Goal: Task Accomplishment & Management: Manage account settings

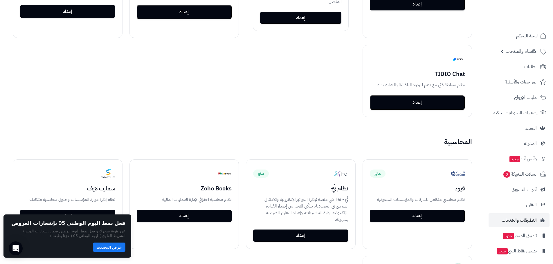
scroll to position [609, 0]
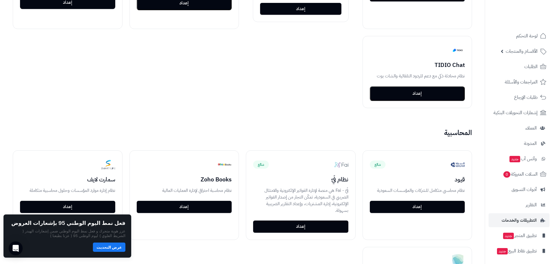
click at [55, 80] on div "شائع أيقونة الواتس آب تواصل مباشرة مع عملائك عبر الواتس آب إعداد شائع متصل - Wh…" at bounding box center [242, 23] width 473 height 183
click at [343, 73] on div "شائع أيقونة الواتس آب تواصل مباشرة مع عملائك عبر الواتس آب إعداد شائع متصل - Wh…" at bounding box center [242, 23] width 473 height 183
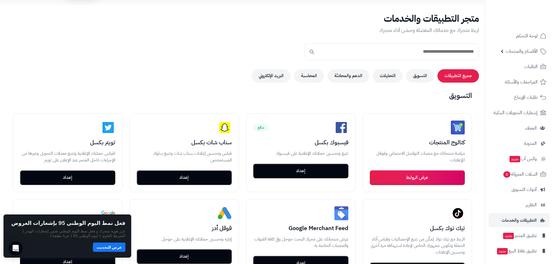
scroll to position [0, 0]
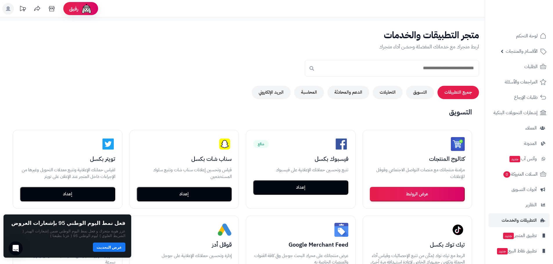
click at [32, 52] on div "متجر التطبيقات والخدمات اربط متجرك مع خدماتك المفضلة وحسّن أداء متجرك جميع التط…" at bounding box center [242, 64] width 485 height 69
click at [220, 47] on p "اربط متجرك مع خدماتك المفضلة وحسّن أداء متجرك" at bounding box center [242, 47] width 473 height 8
click at [198, 50] on p "اربط متجرك مع خدماتك المفضلة وحسّن أداء متجرك" at bounding box center [242, 47] width 473 height 8
click at [205, 73] on div "متجر التطبيقات والخدمات اربط متجرك مع خدماتك المفضلة وحسّن أداء متجرك جميع التط…" at bounding box center [242, 64] width 485 height 69
click at [166, 78] on div "متجر التطبيقات والخدمات اربط متجرك مع خدماتك المفضلة وحسّن أداء متجرك جميع التط…" at bounding box center [242, 64] width 485 height 69
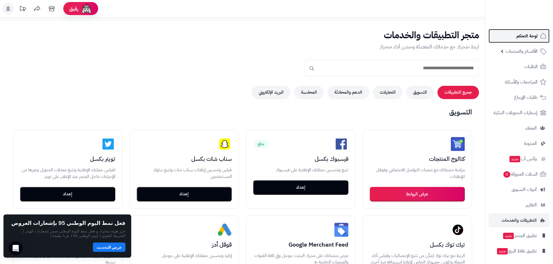
click at [532, 37] on span "لوحة التحكم" at bounding box center [526, 36] width 21 height 8
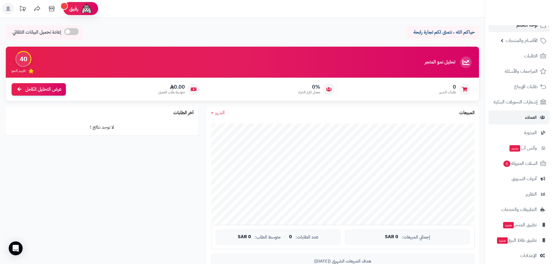
scroll to position [17, 0]
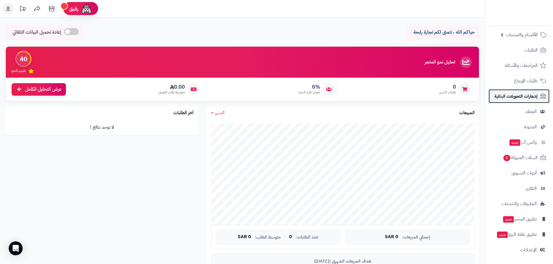
click at [530, 94] on span "إشعارات التحويلات البنكية" at bounding box center [515, 96] width 43 height 8
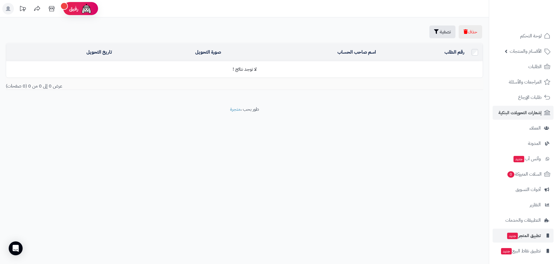
scroll to position [17, 0]
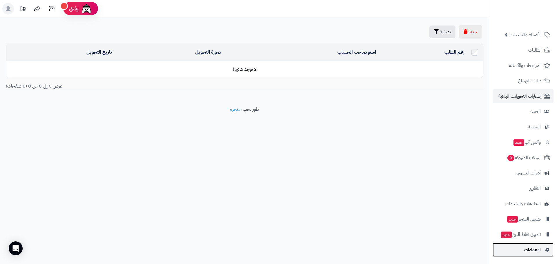
click at [530, 253] on span "الإعدادات" at bounding box center [532, 250] width 17 height 8
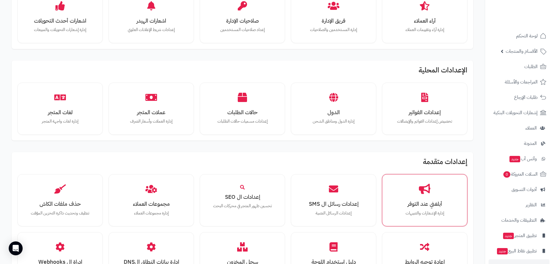
scroll to position [203, 0]
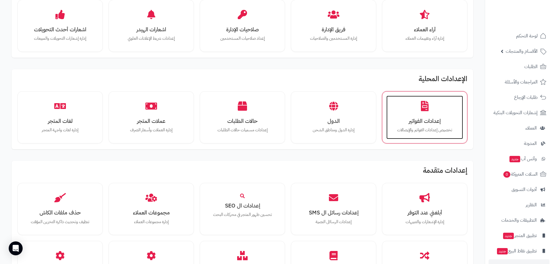
click at [438, 129] on p "تخصيص إعدادات الفواتير والإيصالات" at bounding box center [424, 130] width 65 height 6
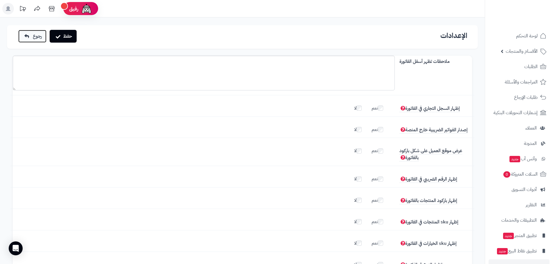
click at [33, 35] on span "رجوع" at bounding box center [37, 36] width 9 height 7
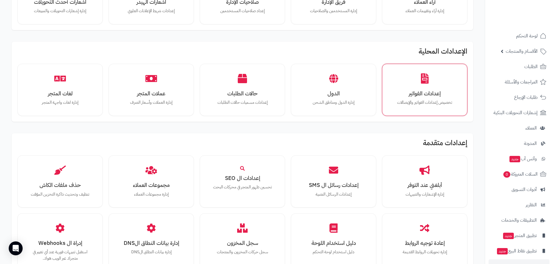
scroll to position [348, 0]
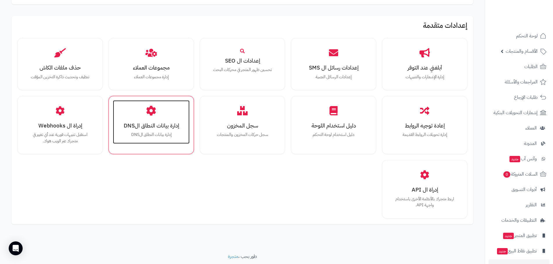
click at [142, 137] on p "إدارة بيانات النطاق الDNS" at bounding box center [151, 135] width 65 height 6
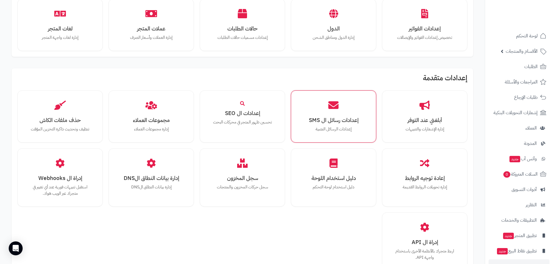
scroll to position [385, 0]
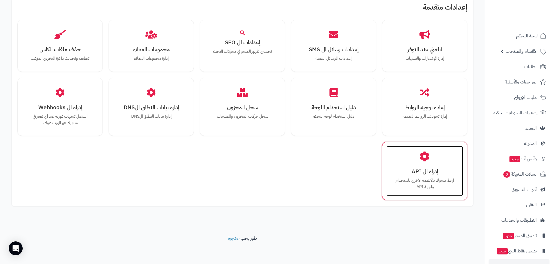
click at [395, 153] on div "إدراة ال API اربط متجرك بالأنظمة الأخرى باستخدام واجهة API." at bounding box center [424, 171] width 77 height 50
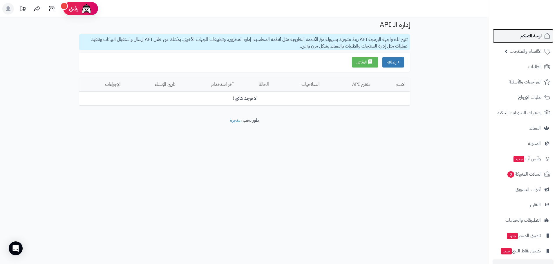
click at [533, 33] on span "لوحة التحكم" at bounding box center [530, 36] width 21 height 8
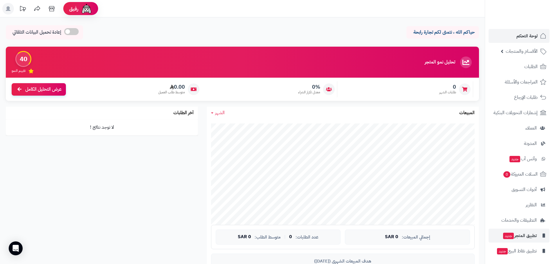
scroll to position [17, 0]
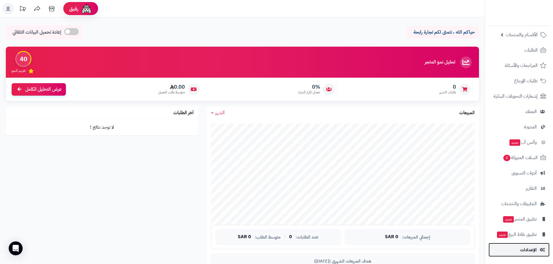
click at [527, 247] on span "الإعدادات" at bounding box center [528, 250] width 17 height 8
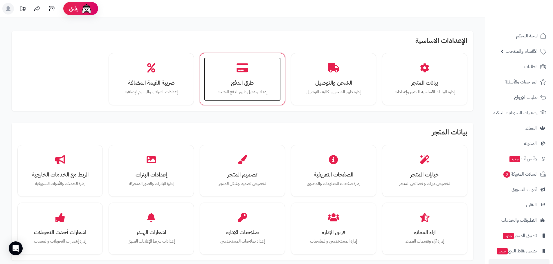
click at [252, 90] on p "إعداد وتفعيل طرق الدفع المتاحة" at bounding box center [242, 92] width 65 height 6
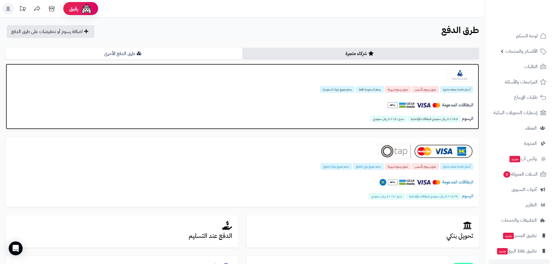
click at [387, 78] on div at bounding box center [242, 76] width 461 height 12
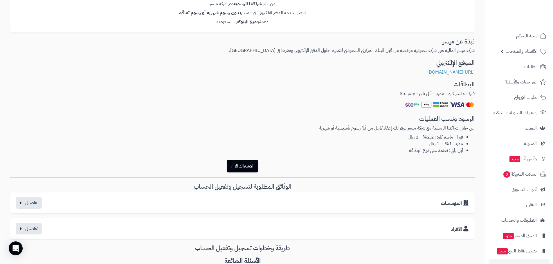
scroll to position [116, 0]
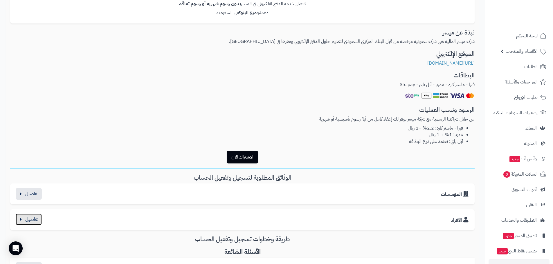
click at [38, 219] on button "button" at bounding box center [29, 220] width 26 height 12
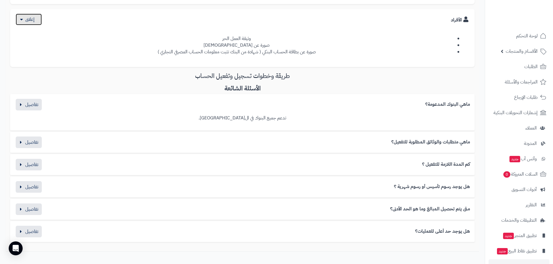
scroll to position [319, 0]
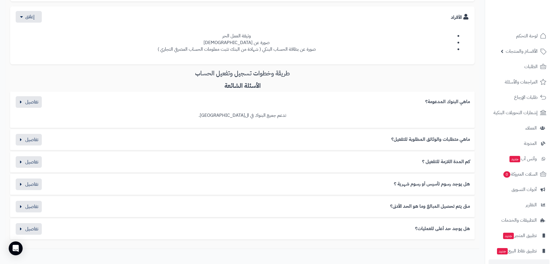
click at [263, 162] on div "كم المدة اللازمة للتفعيل ؟" at bounding box center [242, 162] width 455 height 12
click at [28, 162] on button "button" at bounding box center [29, 162] width 26 height 12
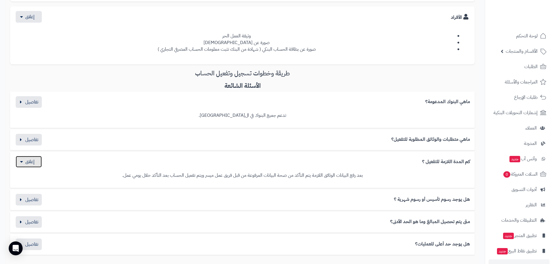
click at [36, 159] on button "button" at bounding box center [29, 162] width 26 height 12
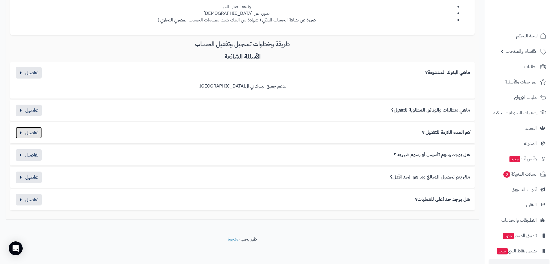
scroll to position [349, 0]
click at [21, 154] on button "button" at bounding box center [29, 154] width 26 height 12
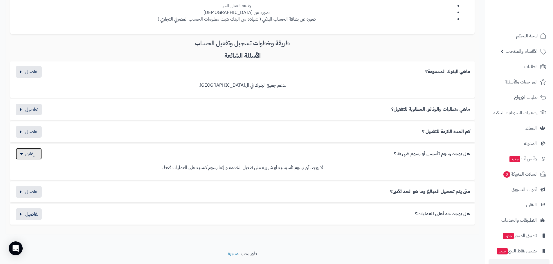
click at [21, 153] on button "button" at bounding box center [29, 154] width 26 height 12
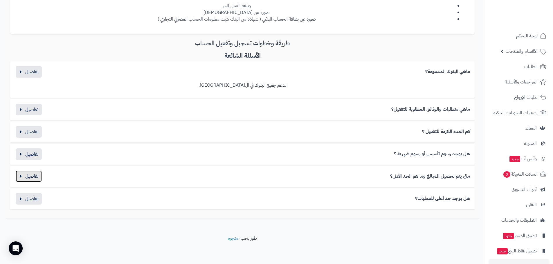
click at [30, 175] on button "button" at bounding box center [29, 177] width 26 height 12
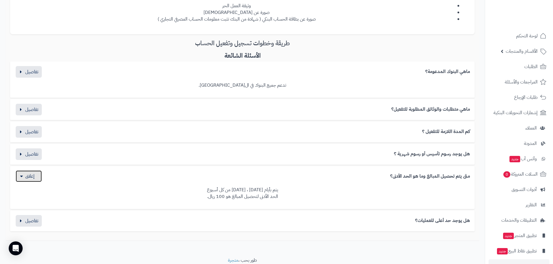
click at [31, 181] on button "button" at bounding box center [29, 177] width 26 height 12
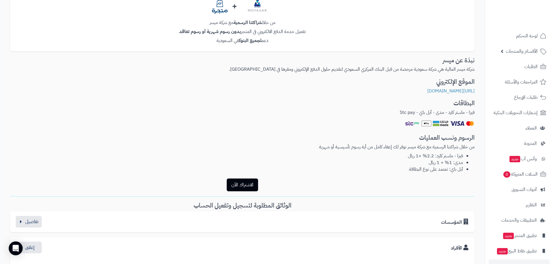
scroll to position [0, 0]
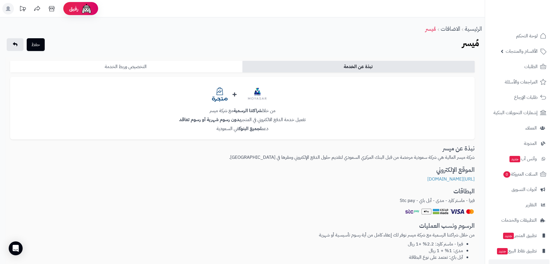
click at [153, 64] on link "التخصيص وربط الخدمة" at bounding box center [126, 67] width 232 height 12
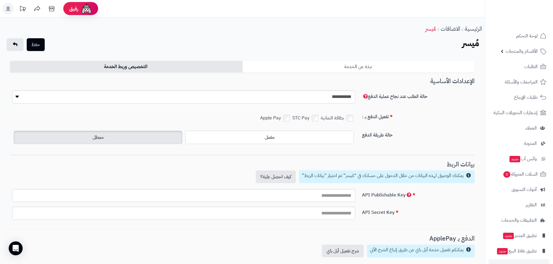
click at [355, 68] on link "نبذة عن الخدمة" at bounding box center [358, 67] width 232 height 12
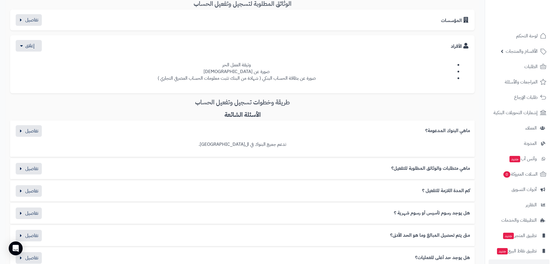
scroll to position [348, 0]
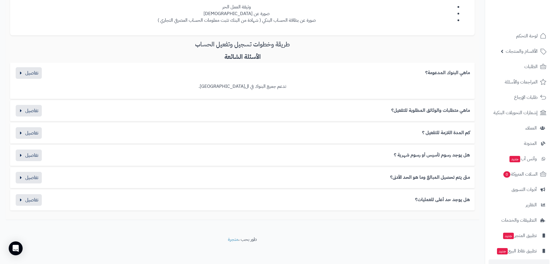
click at [306, 113] on div "ماهي متطلبات والوثائق المطلوبة للتفعيل؟" at bounding box center [242, 111] width 455 height 12
click at [31, 110] on button "button" at bounding box center [29, 111] width 26 height 12
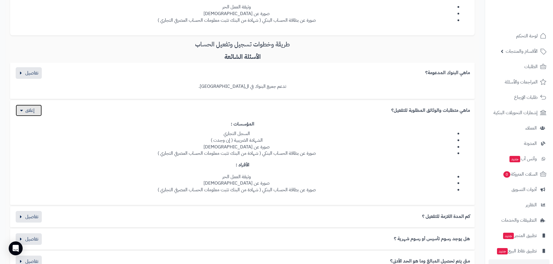
click at [32, 110] on button "button" at bounding box center [29, 111] width 26 height 12
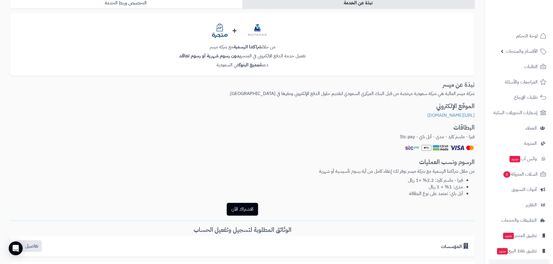
scroll to position [0, 0]
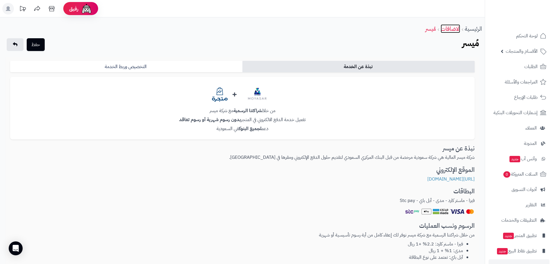
click at [452, 27] on link "الاضافات" at bounding box center [449, 28] width 19 height 9
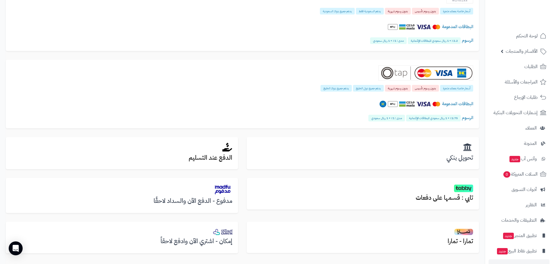
scroll to position [87, 0]
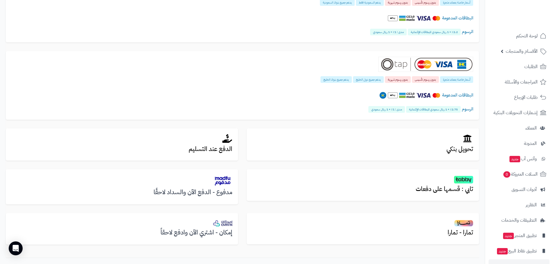
click at [197, 181] on h2 at bounding box center [122, 180] width 220 height 11
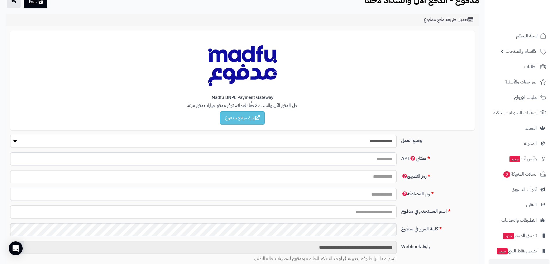
scroll to position [58, 0]
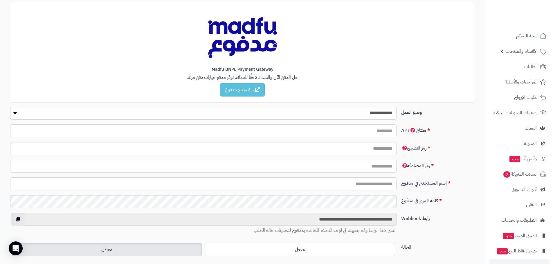
type input "**********"
click at [361, 117] on select "**********" at bounding box center [203, 113] width 386 height 13
click at [429, 100] on div "Madfu BNPL Payment Gateway حل الدفع الآن والسداد لاحقًا للعملاء. توفر مدفو خيار…" at bounding box center [242, 52] width 464 height 100
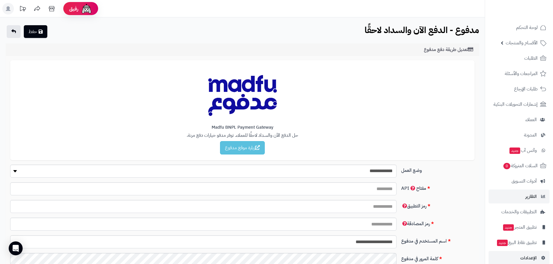
scroll to position [17, 0]
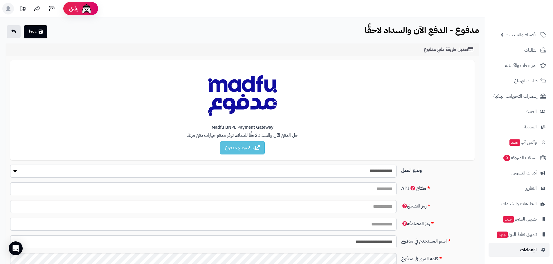
click at [520, 250] on span "الإعدادات" at bounding box center [528, 250] width 17 height 8
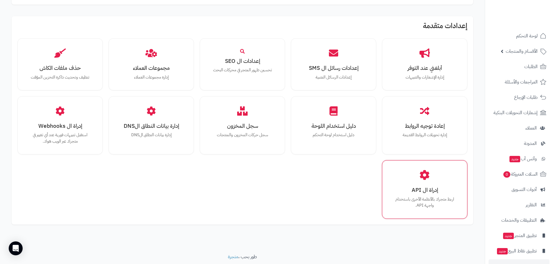
scroll to position [348, 0]
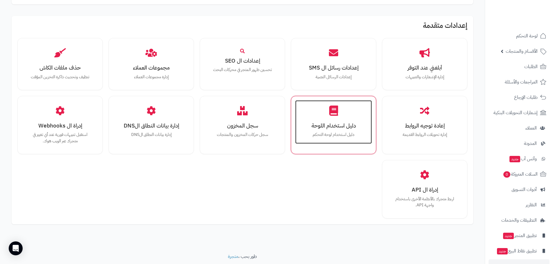
click at [310, 135] on p "دليل استخدام لوحة التحكم" at bounding box center [333, 135] width 65 height 6
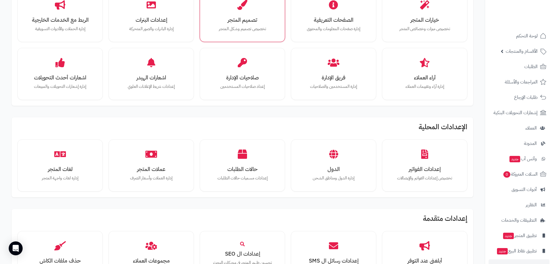
scroll to position [174, 0]
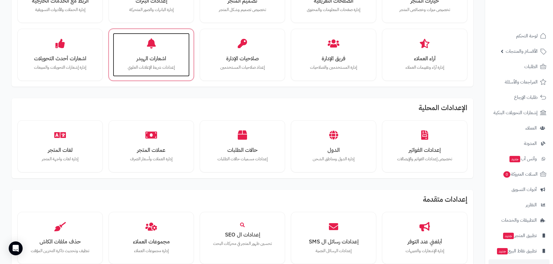
click at [151, 54] on div "اشعارات الهيدر إعدادات شريط الإعلانات [PERSON_NAME]" at bounding box center [151, 55] width 77 height 44
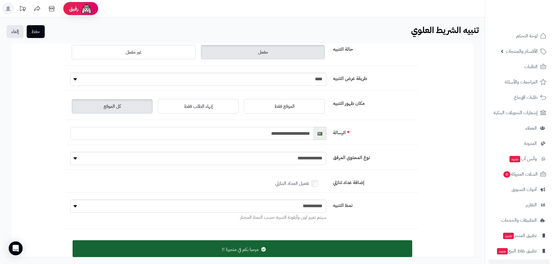
drag, startPoint x: 272, startPoint y: 133, endPoint x: 287, endPoint y: 134, distance: 14.9
click at [287, 134] on input "**********" at bounding box center [191, 133] width 243 height 13
type input "**********"
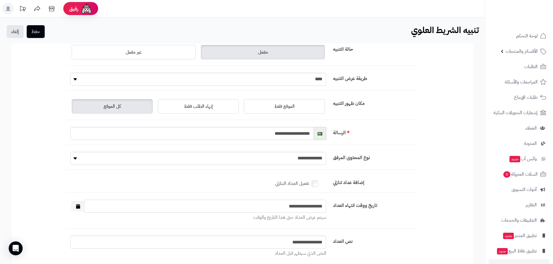
click at [292, 203] on input "**********" at bounding box center [205, 206] width 242 height 13
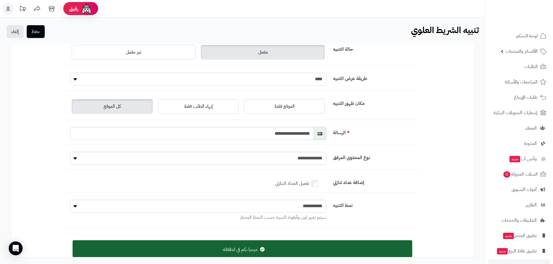
click at [117, 80] on select "**** *****" at bounding box center [198, 79] width 256 height 13
select select "*"
click at [70, 73] on select "**** *****" at bounding box center [198, 79] width 256 height 13
click at [41, 30] on button "حفظ" at bounding box center [36, 31] width 18 height 13
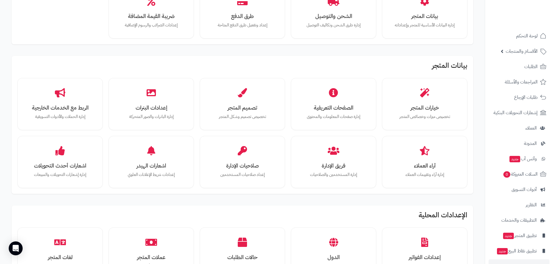
scroll to position [87, 0]
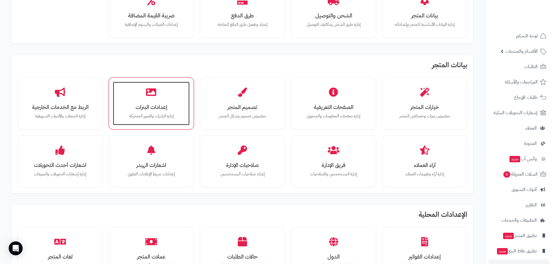
click at [165, 100] on div "إعدادات البنرات إدارة البانرات والصور المتحركة" at bounding box center [151, 104] width 77 height 44
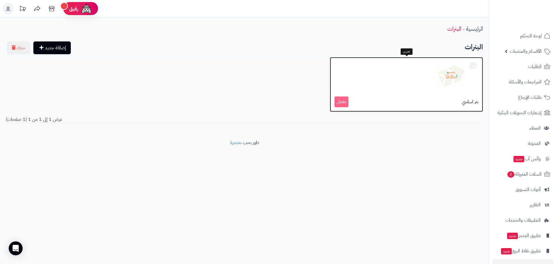
click at [391, 83] on div at bounding box center [407, 76] width 144 height 29
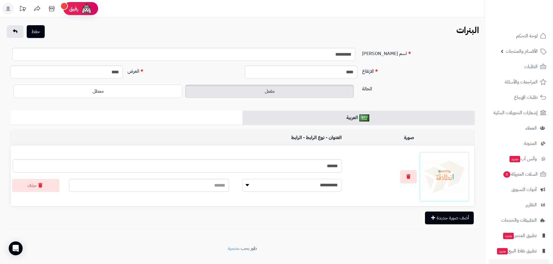
click at [292, 185] on select "**********" at bounding box center [291, 185] width 99 height 13
select select
click at [242, 179] on select "**********" at bounding box center [291, 185] width 99 height 13
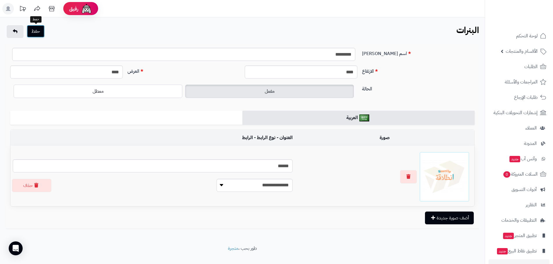
click at [40, 28] on button "حفظ" at bounding box center [36, 31] width 18 height 13
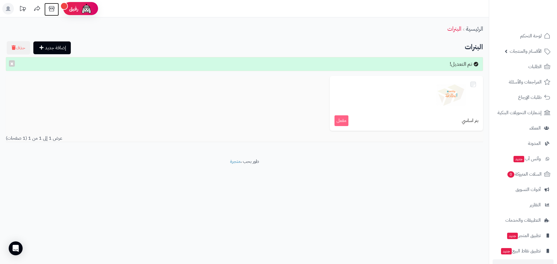
click at [55, 10] on icon at bounding box center [52, 9] width 12 height 12
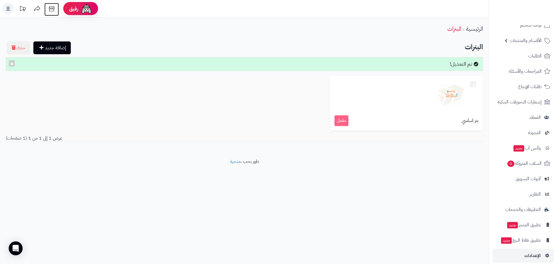
scroll to position [17, 0]
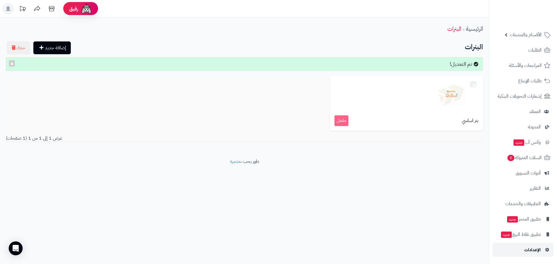
click at [531, 247] on span "الإعدادات" at bounding box center [532, 250] width 17 height 8
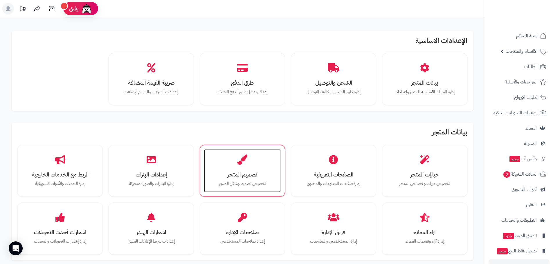
click at [259, 162] on div "تصميم المتجر تخصيص تصميم وشكل المتجر" at bounding box center [242, 171] width 77 height 44
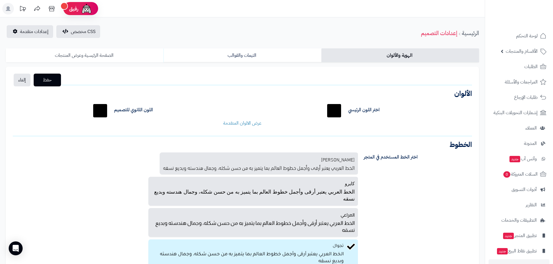
click at [125, 57] on link "الصفحة الرئيسية وعرض المنتجات" at bounding box center [85, 55] width 158 height 14
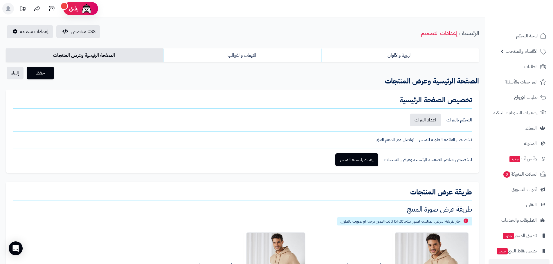
scroll to position [29, 0]
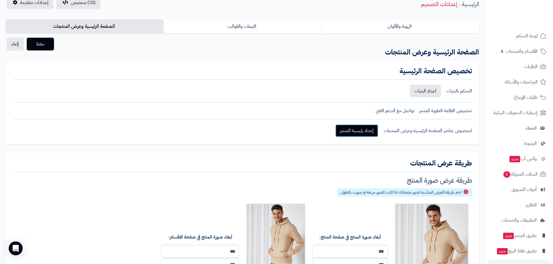
click at [366, 132] on link "إعداد رئيسية المتجر" at bounding box center [356, 130] width 43 height 13
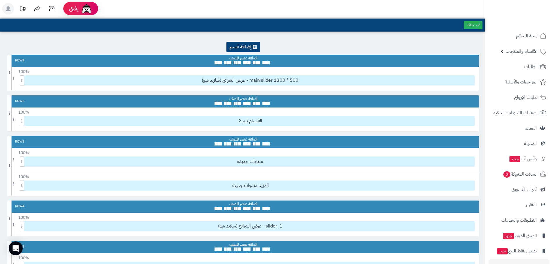
click at [42, 10] on icon at bounding box center [37, 9] width 12 height 12
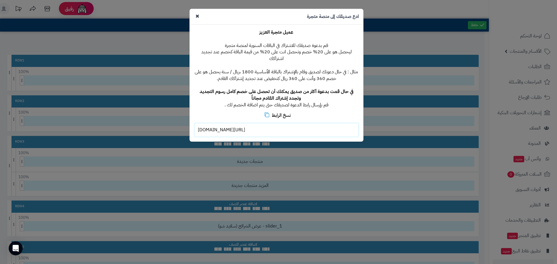
click at [197, 15] on icon at bounding box center [198, 16] width 4 height 5
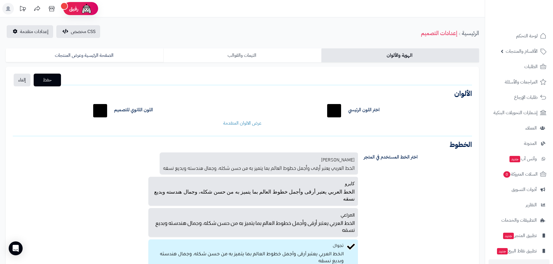
click at [240, 51] on link "الثيمات والقوالب" at bounding box center [242, 55] width 158 height 14
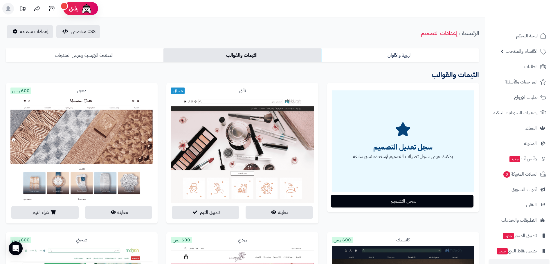
click at [82, 55] on link "الصفحة الرئيسية وعرض المنتجات" at bounding box center [85, 55] width 158 height 14
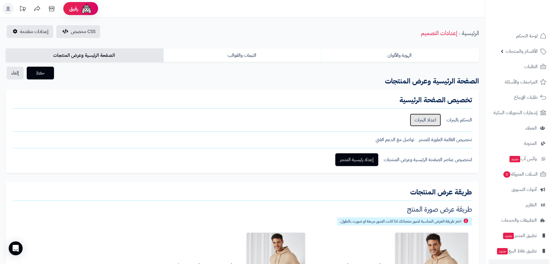
click at [420, 124] on link "اعداد البنرات" at bounding box center [425, 120] width 31 height 13
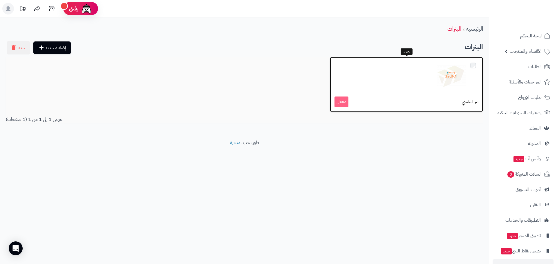
click at [428, 85] on div at bounding box center [407, 76] width 144 height 29
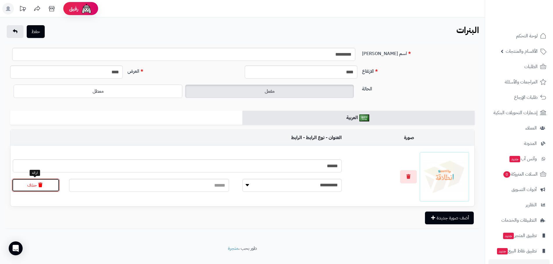
click at [44, 186] on button "حذف" at bounding box center [36, 185] width 48 height 13
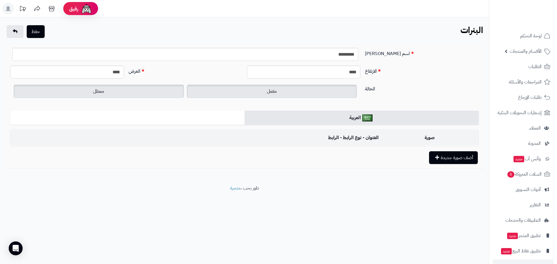
click at [86, 88] on label "معطل" at bounding box center [99, 91] width 170 height 13
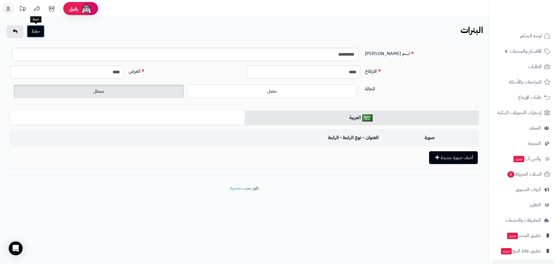
click at [41, 33] on button "حفظ" at bounding box center [36, 31] width 18 height 13
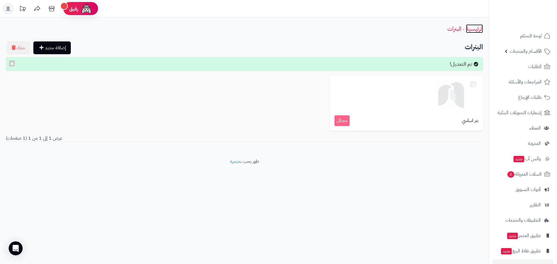
click at [471, 30] on link "الرئيسية" at bounding box center [474, 28] width 17 height 9
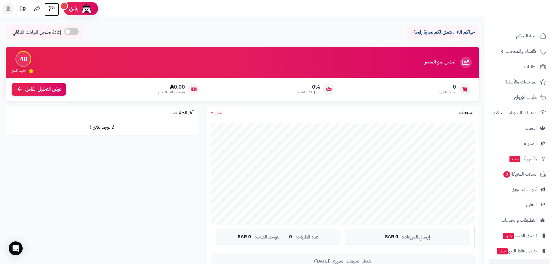
click at [49, 5] on icon at bounding box center [52, 9] width 12 height 12
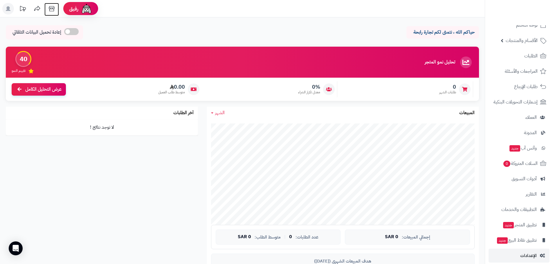
scroll to position [17, 0]
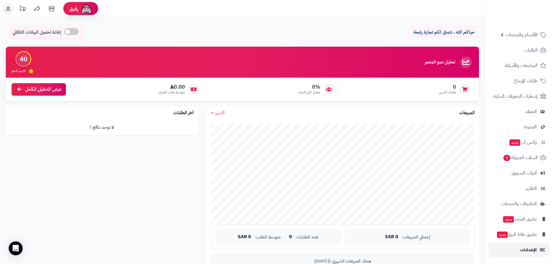
click at [532, 249] on span "الإعدادات" at bounding box center [528, 250] width 17 height 8
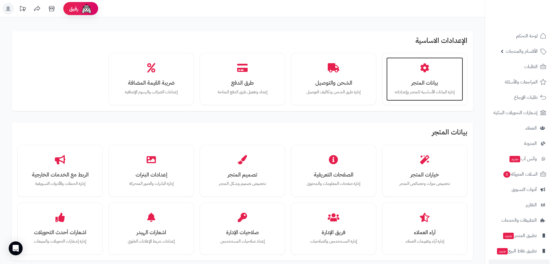
click at [401, 64] on div "بيانات المتجر إدارة البيانات الأساسية للمتجر وإعداداته" at bounding box center [424, 79] width 77 height 44
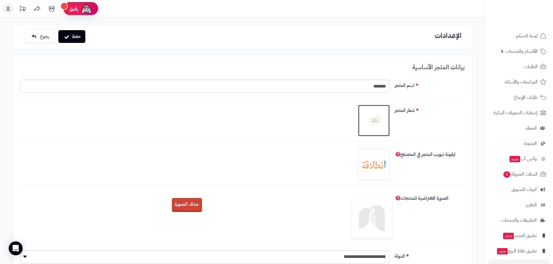
click at [383, 120] on img at bounding box center [373, 120] width 29 height 29
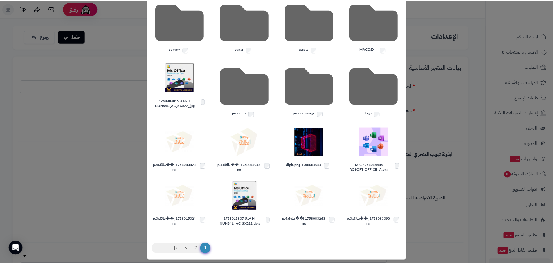
scroll to position [79, 0]
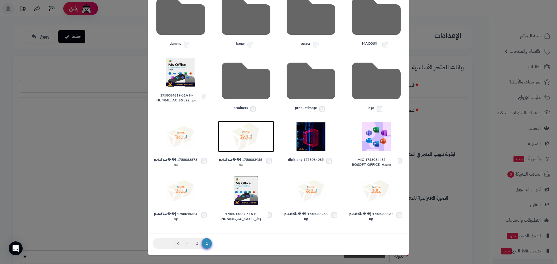
click at [245, 138] on img at bounding box center [246, 136] width 29 height 29
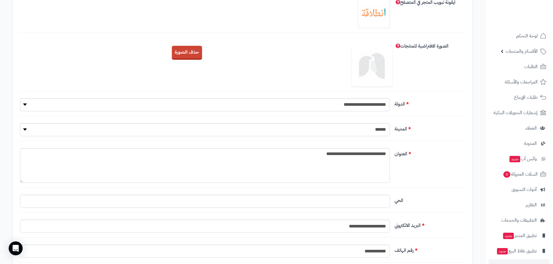
scroll to position [0, 0]
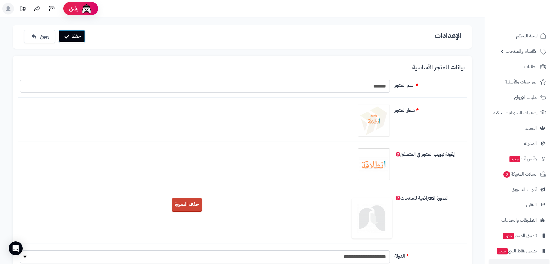
click at [78, 37] on button "حفظ" at bounding box center [71, 36] width 27 height 13
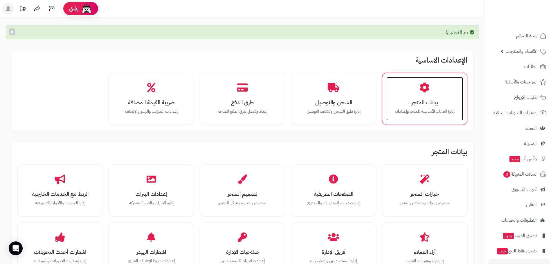
click at [414, 111] on p "إدارة البيانات الأساسية للمتجر وإعداداته" at bounding box center [424, 112] width 65 height 6
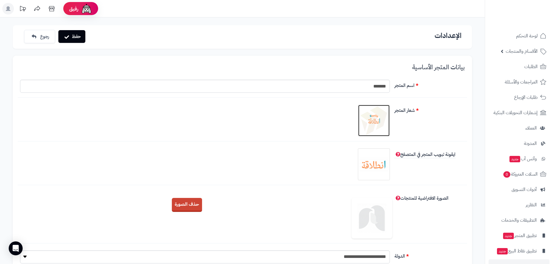
click at [381, 128] on img at bounding box center [373, 120] width 29 height 29
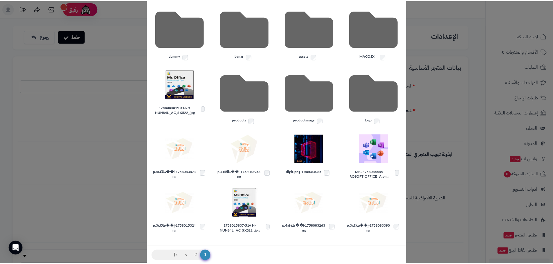
scroll to position [79, 0]
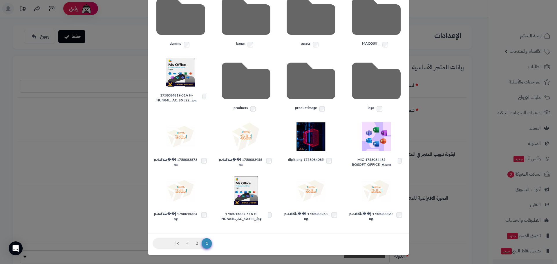
click at [103, 53] on div "× ادارة الصور رفع مجلد جديد حذف __MACOSX assets banar dummy logo productimage p…" at bounding box center [278, 132] width 557 height 264
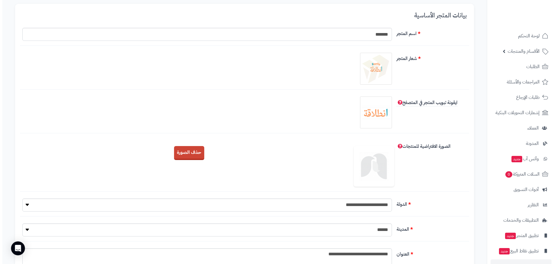
scroll to position [0, 0]
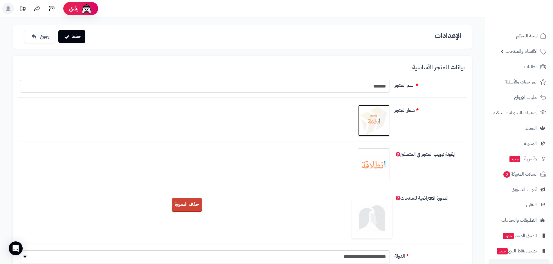
click at [379, 129] on img at bounding box center [373, 120] width 29 height 29
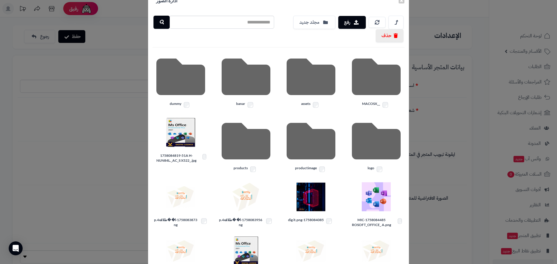
scroll to position [29, 0]
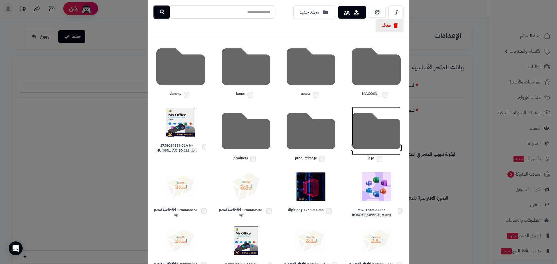
click at [381, 131] on icon at bounding box center [376, 131] width 49 height 49
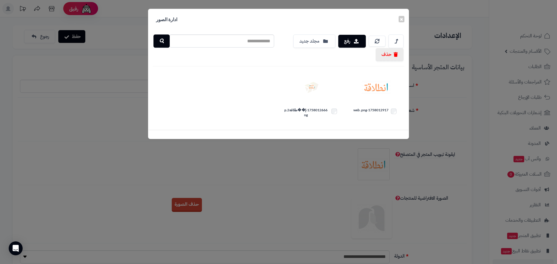
scroll to position [0, 0]
click at [402, 17] on button "×" at bounding box center [402, 19] width 6 height 6
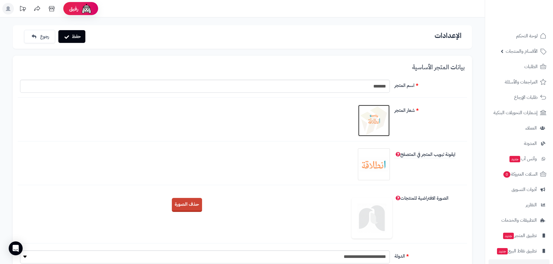
click at [367, 111] on img at bounding box center [373, 120] width 29 height 29
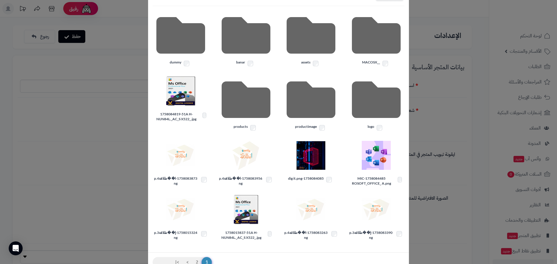
scroll to position [50, 0]
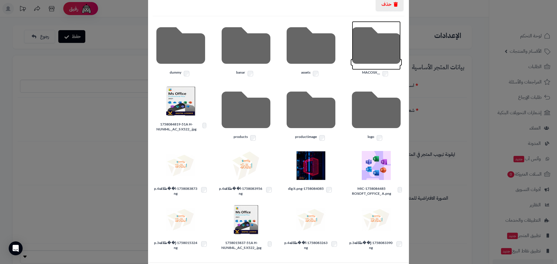
click at [386, 56] on icon at bounding box center [376, 45] width 49 height 49
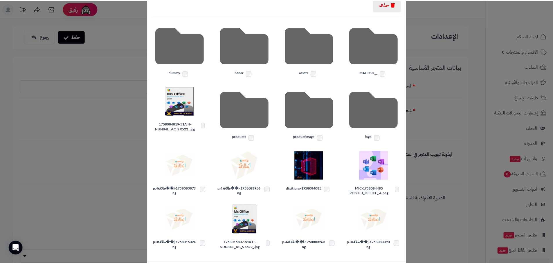
scroll to position [0, 0]
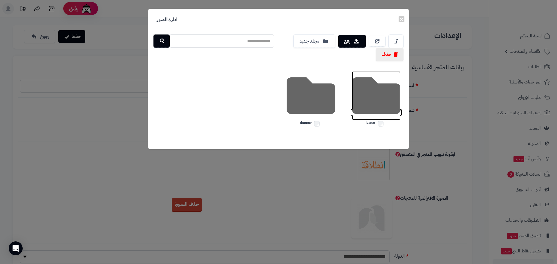
click at [381, 91] on icon at bounding box center [376, 95] width 49 height 49
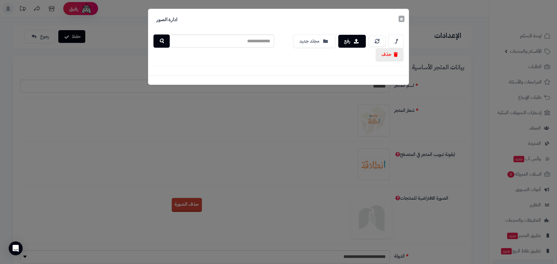
click at [400, 17] on button "×" at bounding box center [402, 19] width 6 height 6
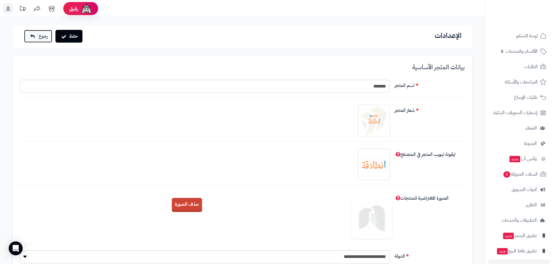
click at [45, 36] on span "رجوع" at bounding box center [43, 36] width 9 height 7
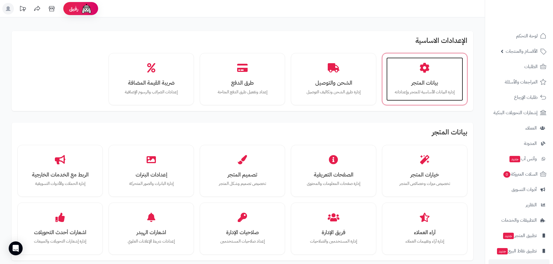
click at [420, 78] on div "بيانات المتجر إدارة البيانات الأساسية للمتجر وإعداداته" at bounding box center [424, 79] width 77 height 44
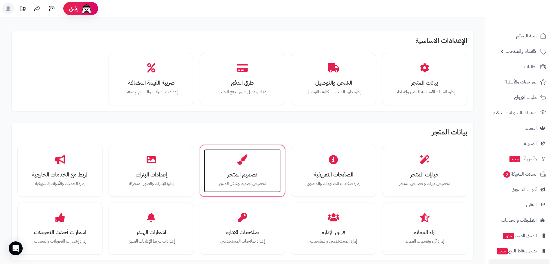
click at [235, 172] on h3 "تصميم المتجر" at bounding box center [242, 175] width 65 height 6
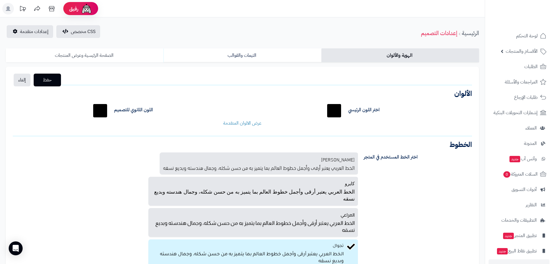
click at [91, 54] on link "الصفحة الرئيسية وعرض المنتجات" at bounding box center [85, 55] width 158 height 14
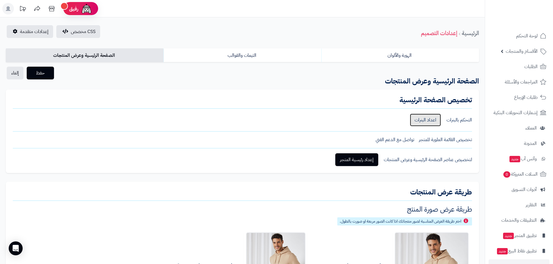
click at [420, 117] on link "اعداد البنرات" at bounding box center [425, 120] width 31 height 13
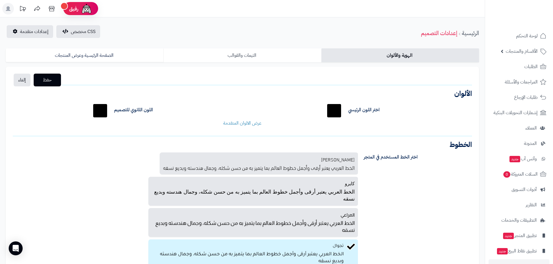
click at [215, 54] on link "الثيمات والقوالب" at bounding box center [242, 55] width 158 height 14
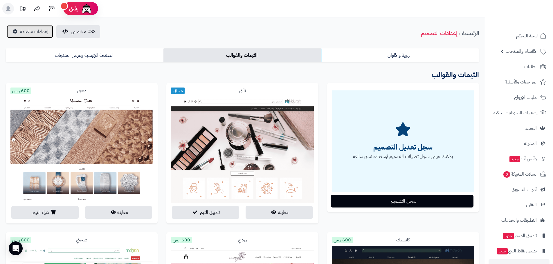
click at [22, 28] on span "إعدادات متقدمة" at bounding box center [34, 31] width 28 height 7
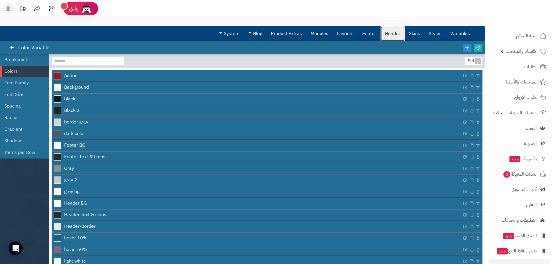
click at [391, 36] on link "Header" at bounding box center [392, 33] width 24 height 15
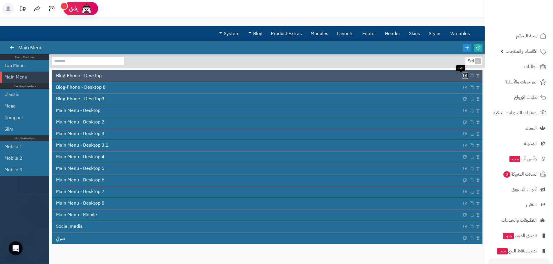
click at [463, 75] on icon at bounding box center [465, 75] width 5 height 5
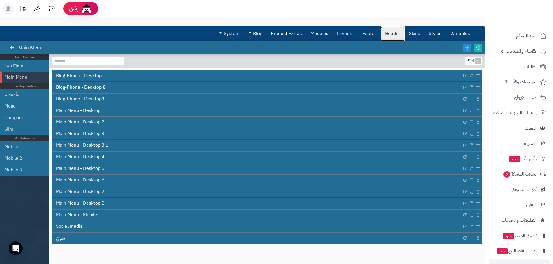
click at [400, 33] on link "Header" at bounding box center [392, 33] width 24 height 15
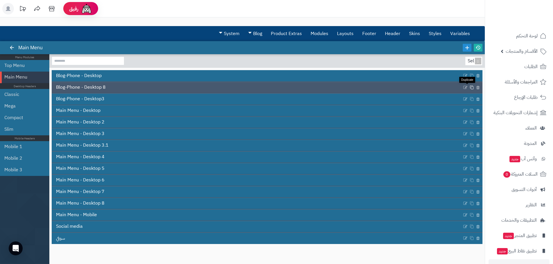
click at [469, 87] on icon at bounding box center [471, 87] width 4 height 4
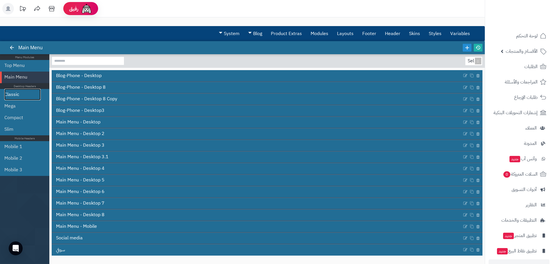
click at [10, 93] on link "Classic" at bounding box center [22, 95] width 36 height 12
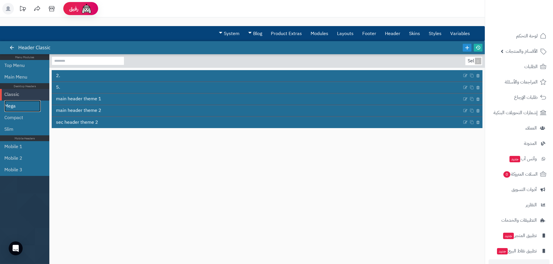
click at [10, 104] on link "Mega" at bounding box center [22, 106] width 36 height 12
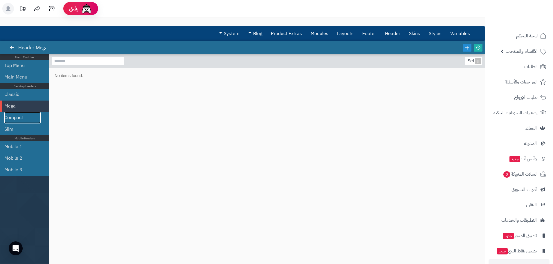
click at [11, 117] on link "Compact" at bounding box center [22, 118] width 36 height 12
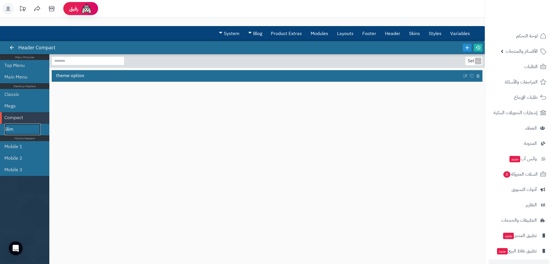
click at [7, 129] on link "Slim" at bounding box center [22, 130] width 36 height 12
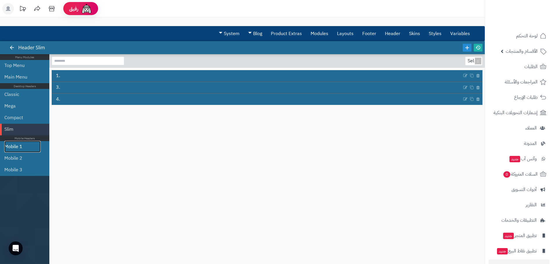
click at [10, 146] on link "Mobile 1" at bounding box center [22, 147] width 36 height 12
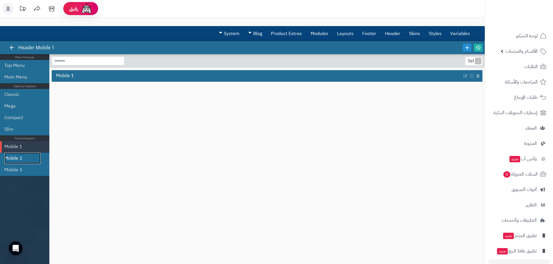
click at [11, 157] on link "Mobile 2" at bounding box center [22, 159] width 36 height 12
click at [12, 169] on link "Mobile 3" at bounding box center [22, 170] width 36 height 12
click at [10, 65] on link "Top Menu" at bounding box center [22, 66] width 36 height 12
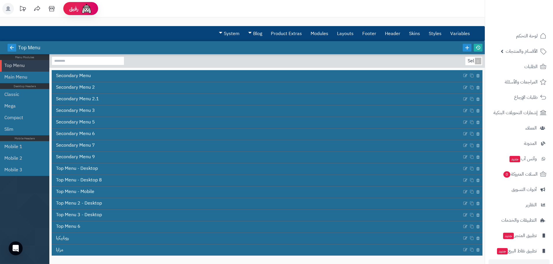
click at [11, 47] on icon at bounding box center [11, 47] width 5 height 5
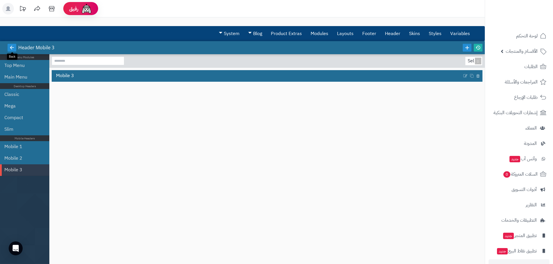
click at [11, 47] on icon at bounding box center [11, 47] width 5 height 5
click at [12, 46] on icon at bounding box center [11, 47] width 5 height 5
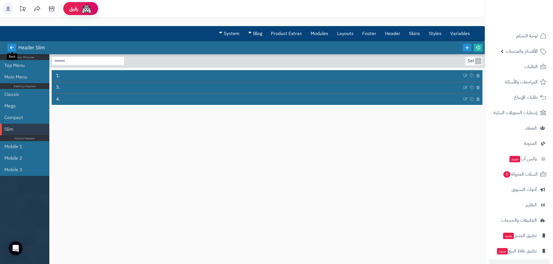
click at [12, 46] on icon at bounding box center [11, 47] width 5 height 5
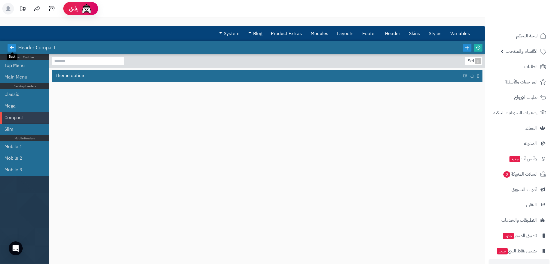
click at [12, 46] on icon at bounding box center [11, 47] width 5 height 5
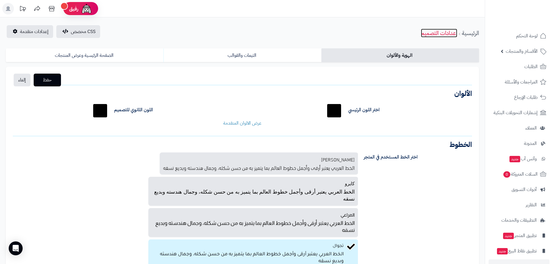
drag, startPoint x: 436, startPoint y: 34, endPoint x: 438, endPoint y: 37, distance: 3.0
click at [436, 34] on link "إعدادات التصميم" at bounding box center [439, 33] width 36 height 9
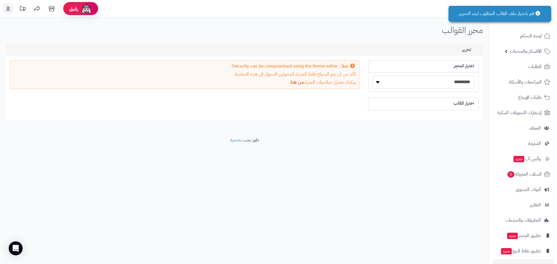
click at [396, 81] on select "*********" at bounding box center [423, 82] width 101 height 13
click at [398, 81] on select "*********" at bounding box center [423, 82] width 101 height 13
click at [400, 104] on h4 "اختيار القالب" at bounding box center [423, 103] width 101 height 5
click at [294, 83] on link "من هنا" at bounding box center [297, 82] width 13 height 7
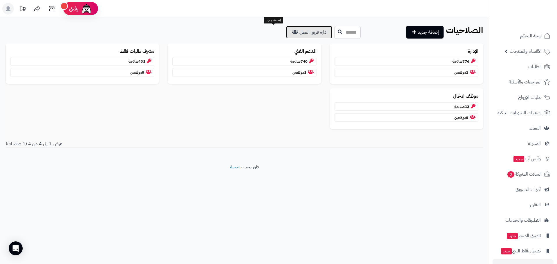
click at [286, 34] on link "ادارة فريق العمل" at bounding box center [309, 32] width 46 height 13
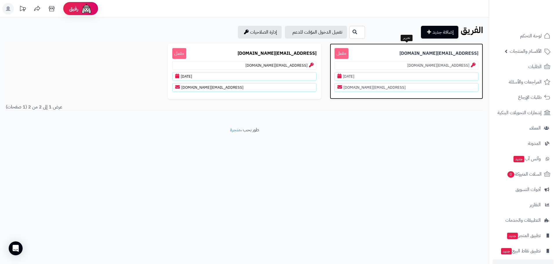
click at [339, 75] on icon at bounding box center [339, 76] width 4 height 5
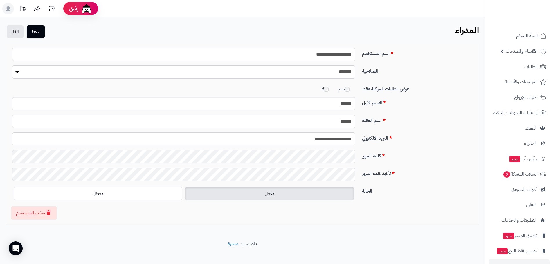
click at [413, 159] on div "كلمة المرور" at bounding box center [242, 159] width 469 height 18
click at [31, 32] on button "حفظ" at bounding box center [36, 31] width 18 height 13
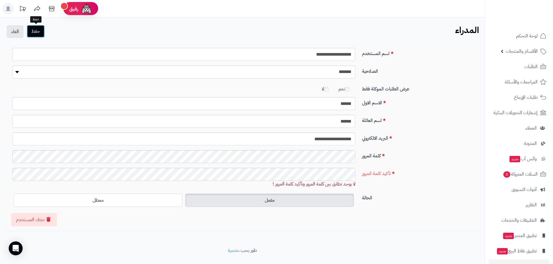
click at [32, 30] on button "حفظ" at bounding box center [36, 31] width 18 height 13
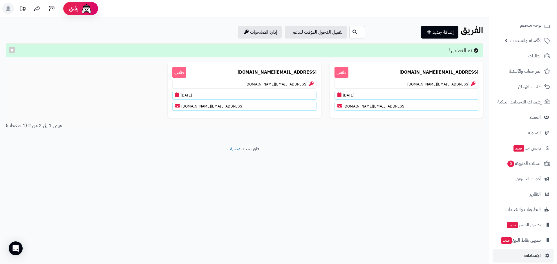
scroll to position [17, 0]
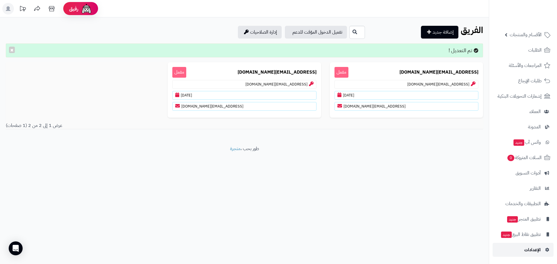
click at [532, 248] on span "الإعدادات" at bounding box center [532, 250] width 17 height 8
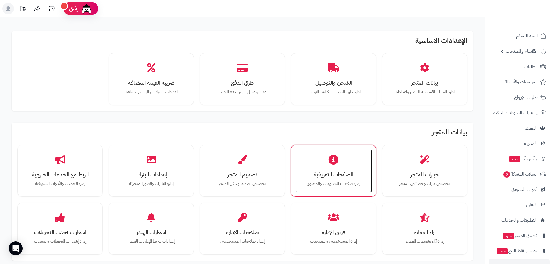
click at [339, 177] on h3 "الصفحات التعريفية" at bounding box center [333, 175] width 65 height 6
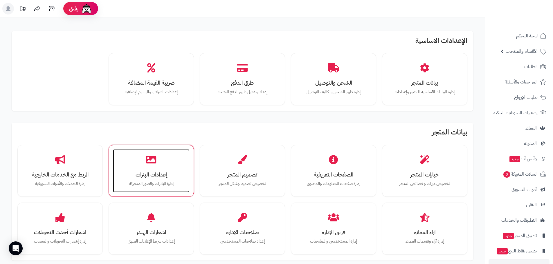
click at [156, 175] on h3 "إعدادات البنرات" at bounding box center [151, 175] width 65 height 6
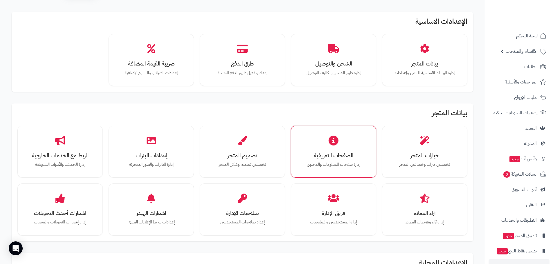
scroll to position [29, 0]
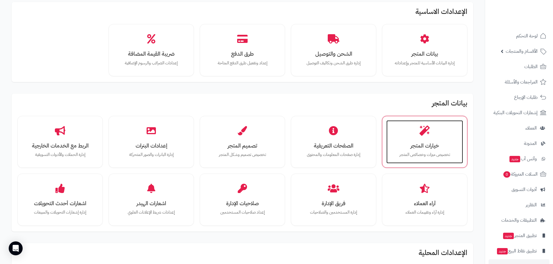
click at [437, 140] on div "خيارات المتجر تخصيص ميزات وخصائص المتجر" at bounding box center [424, 142] width 77 height 44
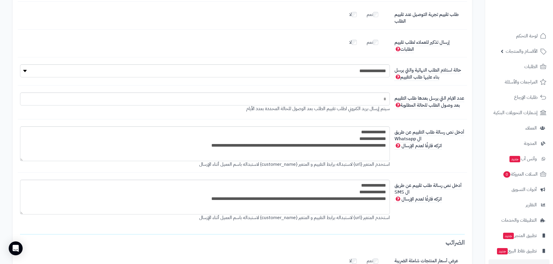
scroll to position [952, 0]
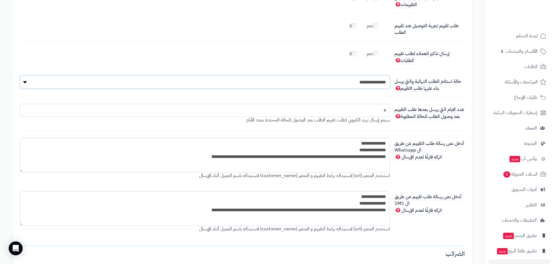
click at [337, 82] on select "**********" at bounding box center [205, 82] width 370 height 13
select select "*"
click at [20, 76] on select "**********" at bounding box center [205, 82] width 370 height 13
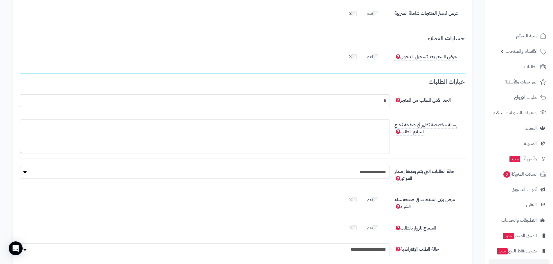
scroll to position [1243, 0]
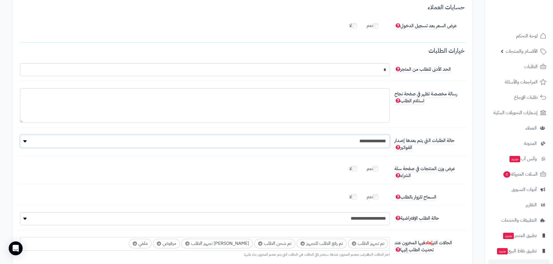
click at [332, 145] on select "**********" at bounding box center [205, 141] width 370 height 13
select select "*"
click at [20, 136] on select "**********" at bounding box center [205, 141] width 370 height 13
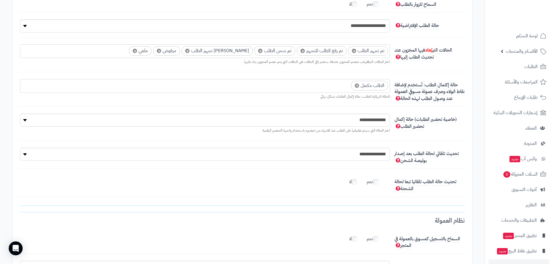
scroll to position [1446, 0]
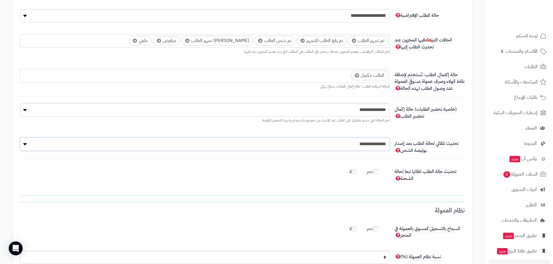
click at [341, 147] on select "**********" at bounding box center [205, 144] width 370 height 13
select select "**"
click at [20, 139] on select "**********" at bounding box center [205, 144] width 370 height 13
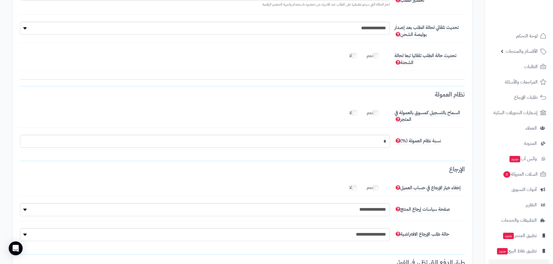
scroll to position [1590, 0]
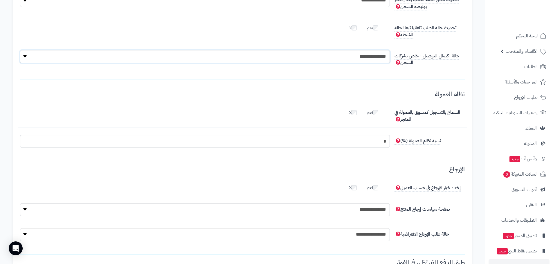
click at [361, 59] on select "**********" at bounding box center [205, 56] width 370 height 13
click at [362, 59] on select "**********" at bounding box center [205, 56] width 370 height 13
click at [367, 59] on select "**********" at bounding box center [205, 56] width 370 height 13
select select "*"
click at [20, 51] on select "**********" at bounding box center [205, 56] width 370 height 13
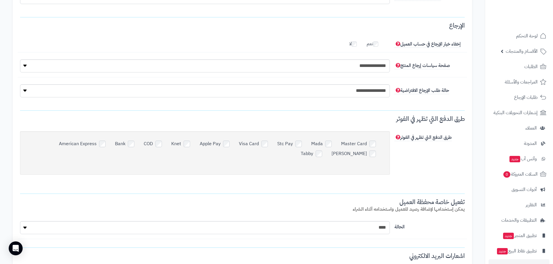
scroll to position [1735, 0]
click at [341, 66] on select "**********" at bounding box center [205, 64] width 370 height 13
select select "**"
click at [20, 59] on select "**********" at bounding box center [205, 64] width 370 height 13
click at [324, 91] on select "**********" at bounding box center [205, 89] width 370 height 13
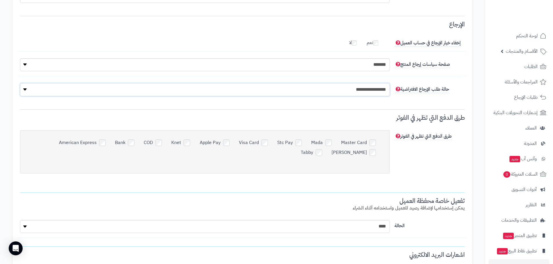
click at [324, 91] on select "**********" at bounding box center [205, 89] width 370 height 13
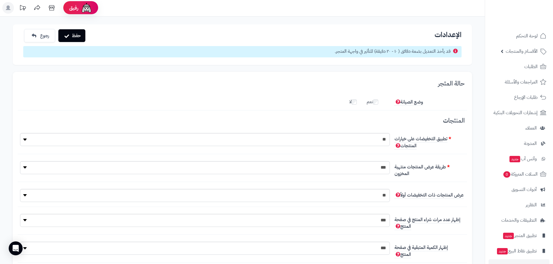
scroll to position [0, 0]
click at [75, 38] on button "حفظ" at bounding box center [71, 36] width 27 height 13
